Goal: Check status: Check status

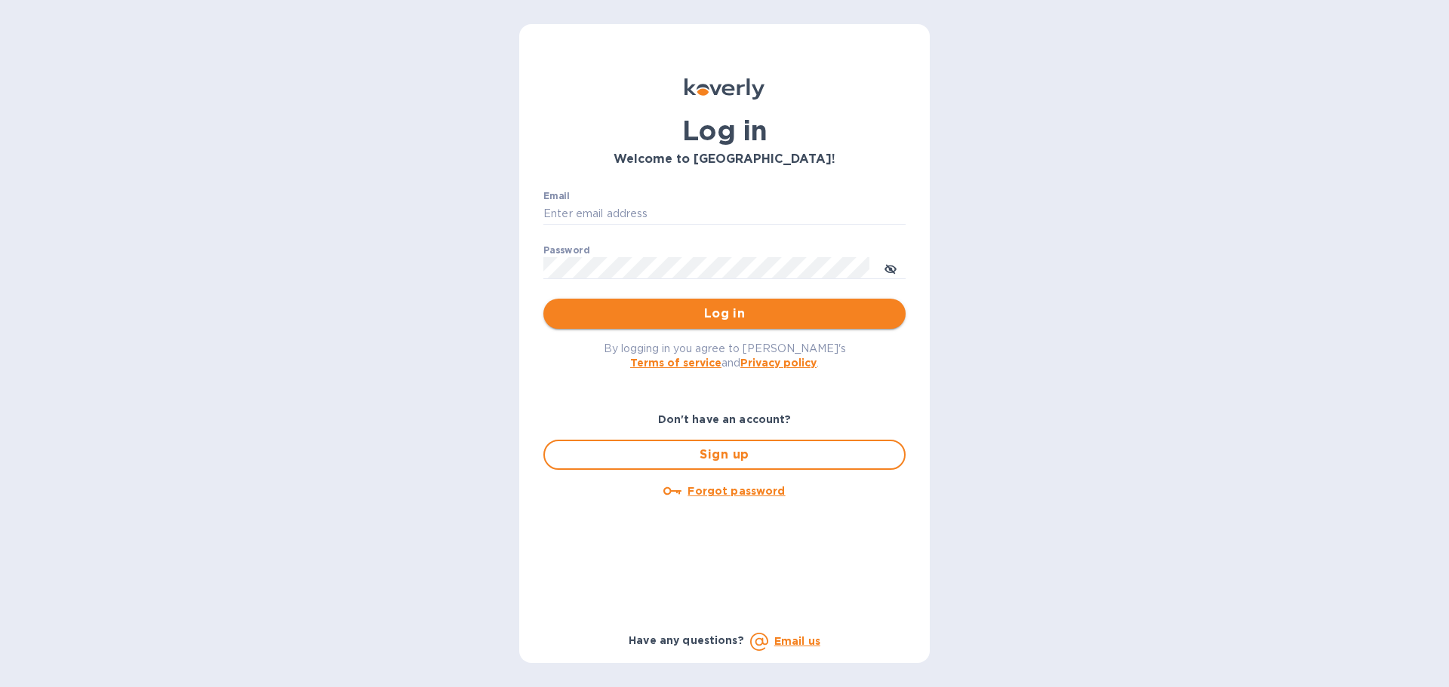
type input "[EMAIL_ADDRESS][DOMAIN_NAME]"
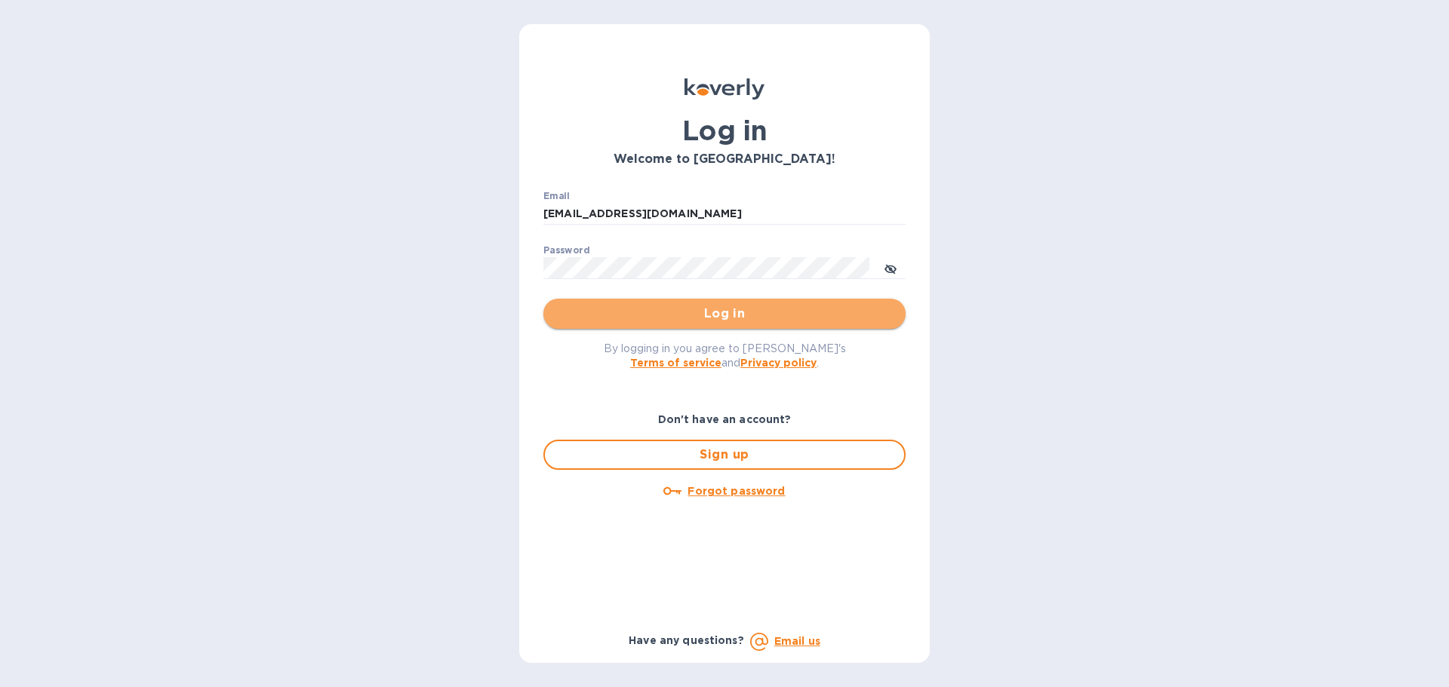
click at [600, 316] on span "Log in" at bounding box center [724, 314] width 338 height 18
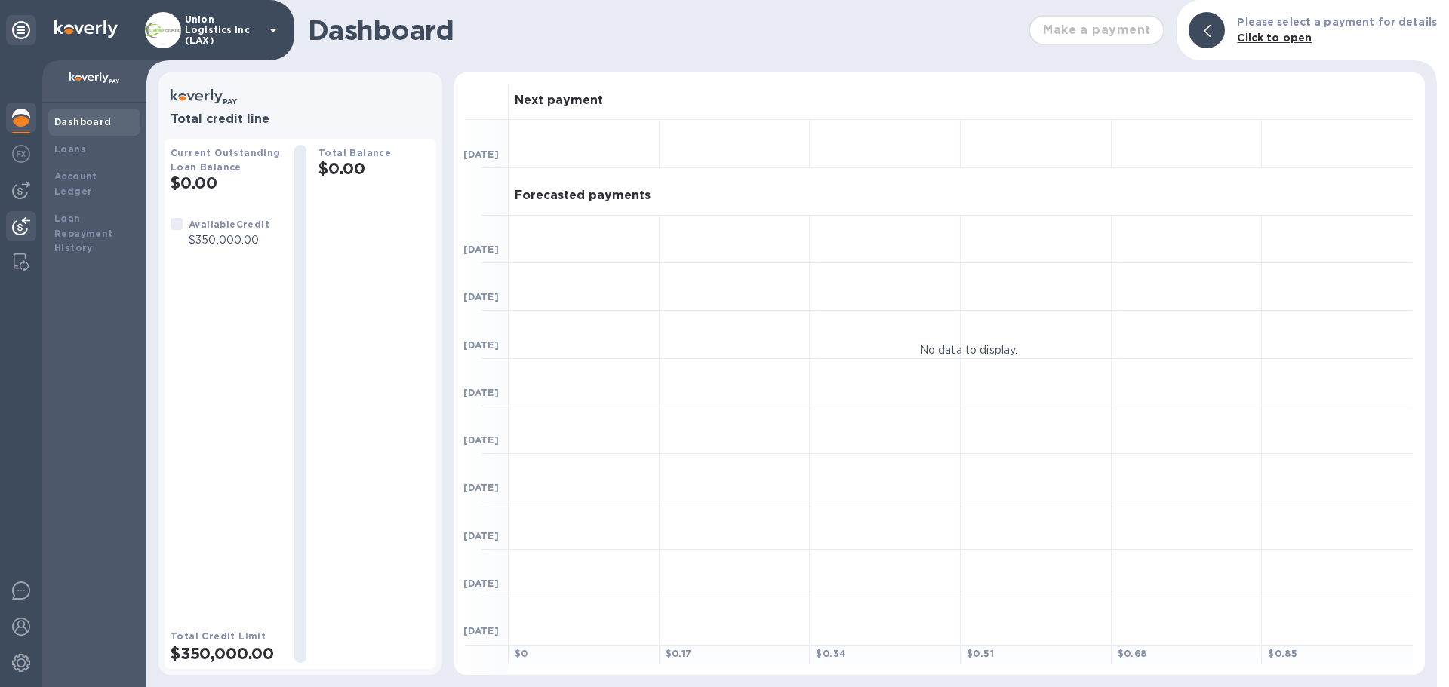
click at [26, 229] on img at bounding box center [21, 226] width 18 height 18
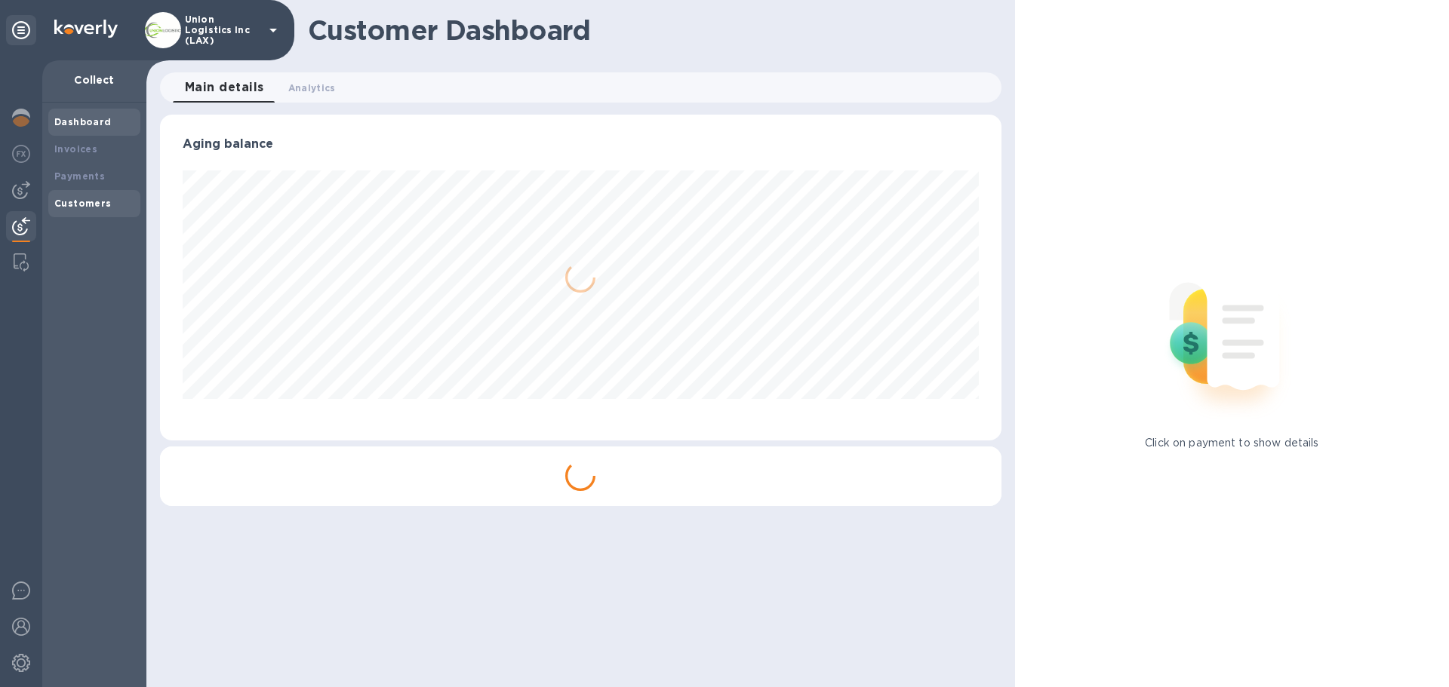
scroll to position [326, 841]
click at [101, 180] on b "Payments" at bounding box center [79, 176] width 51 height 11
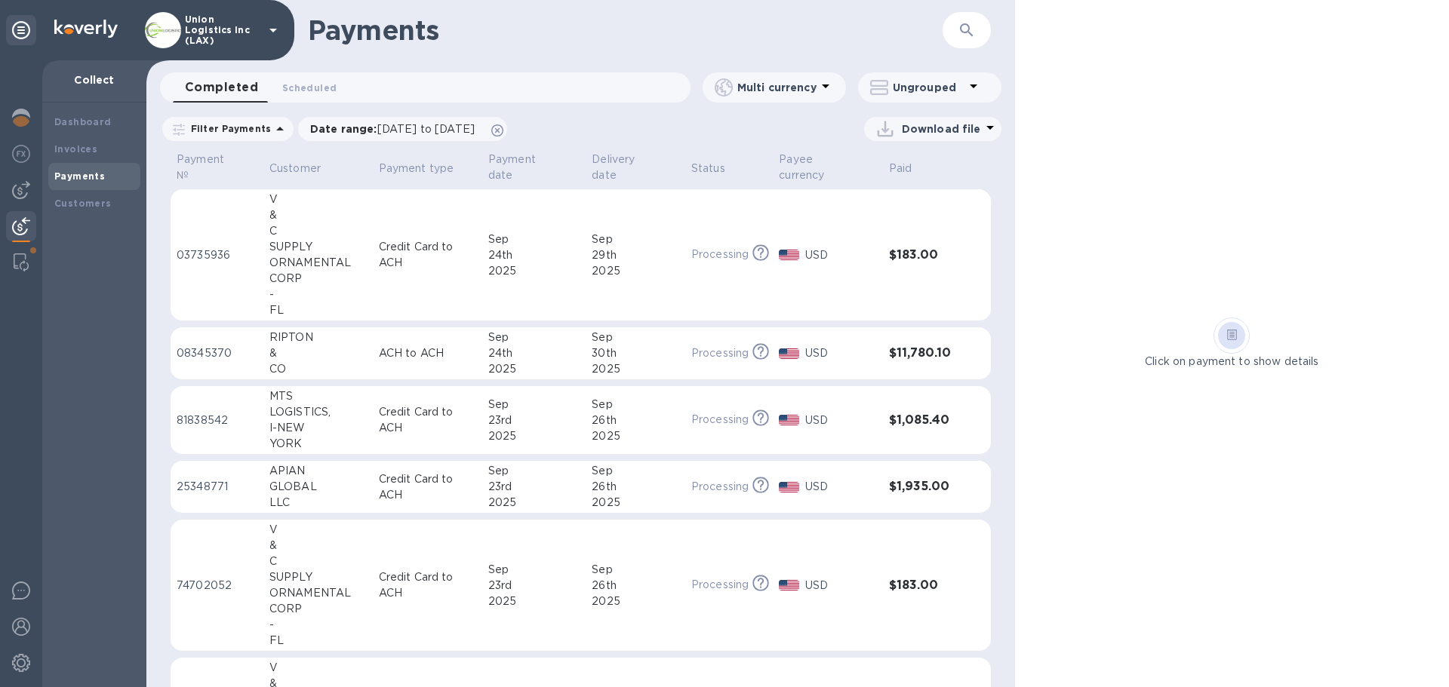
click at [397, 346] on p "ACH to ACH" at bounding box center [427, 354] width 97 height 16
